Goal: Navigation & Orientation: Find specific page/section

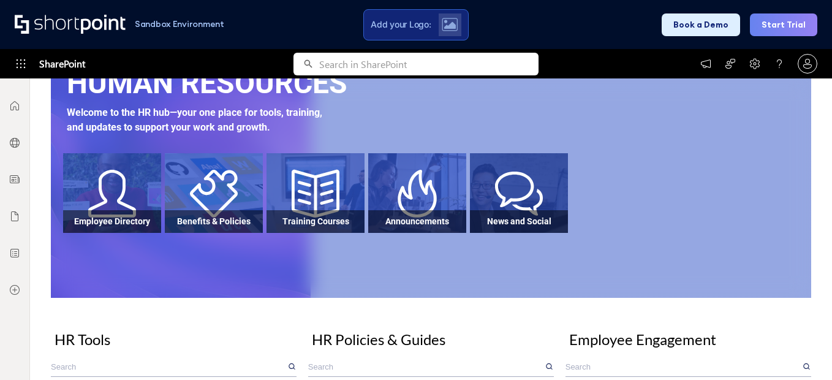
scroll to position [200, 0]
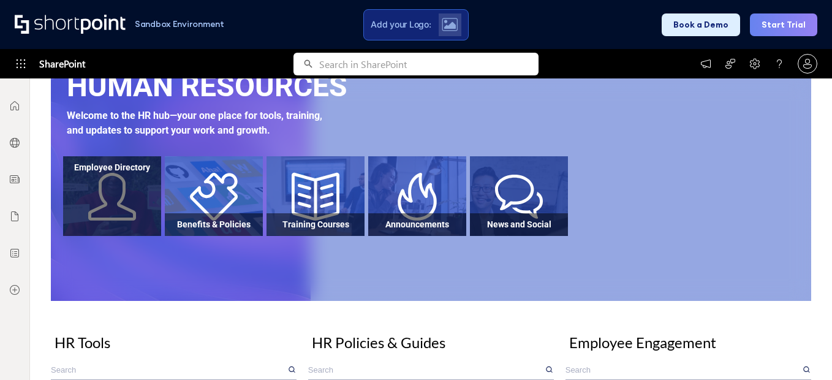
click at [115, 170] on div "Employee Directory" at bounding box center [112, 167] width 92 height 10
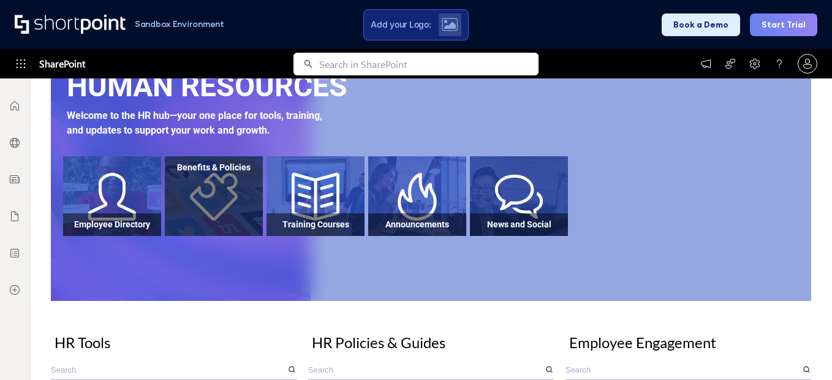
click at [208, 176] on div "Benefits & Policies" at bounding box center [214, 167] width 98 height 22
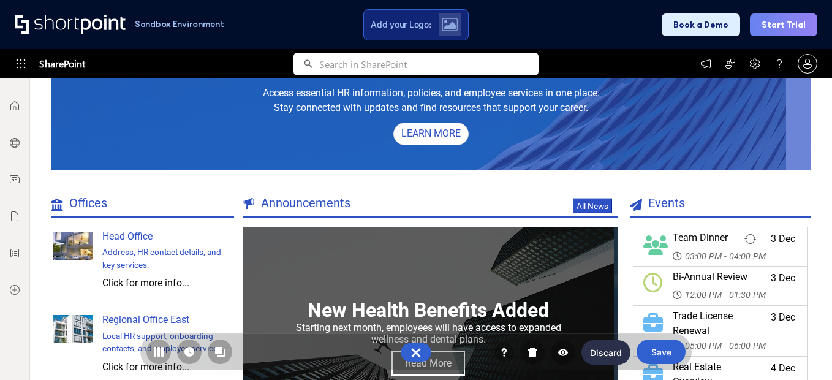
scroll to position [271, 0]
